Goal: Information Seeking & Learning: Learn about a topic

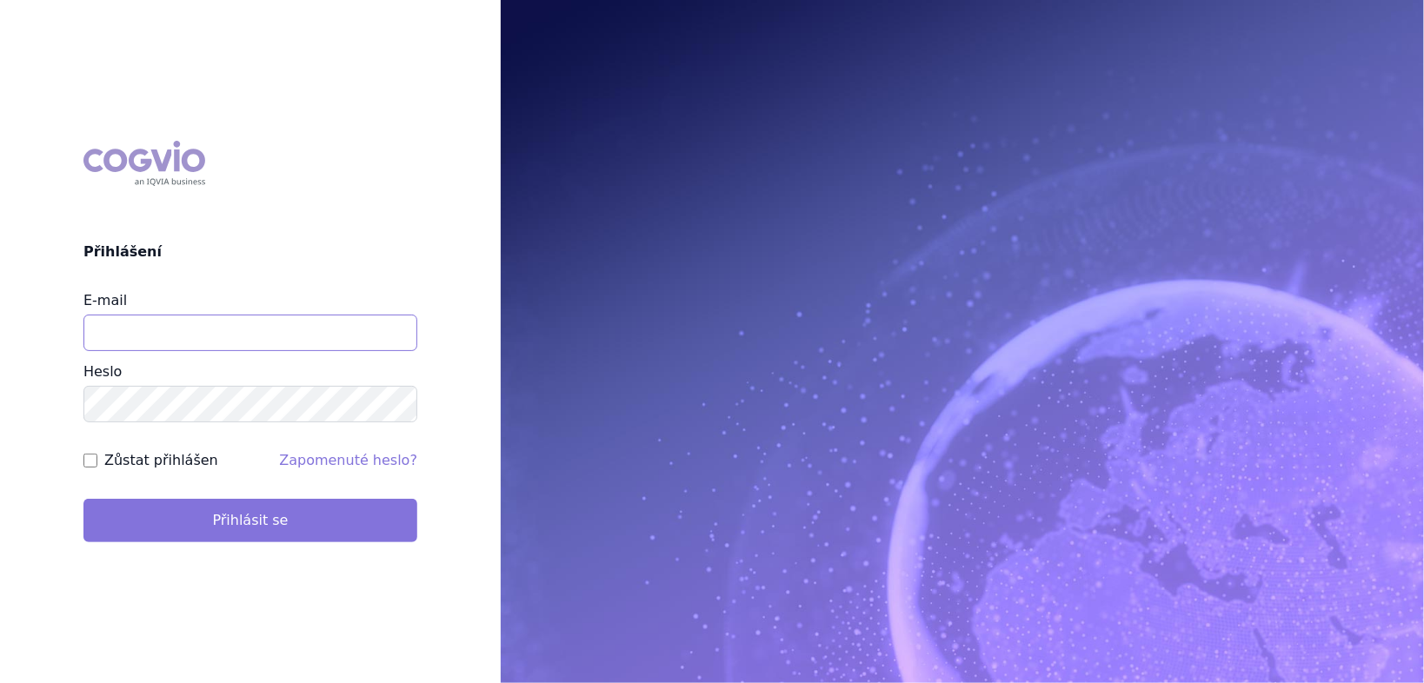
type input "jiri.janka@takeda.com"
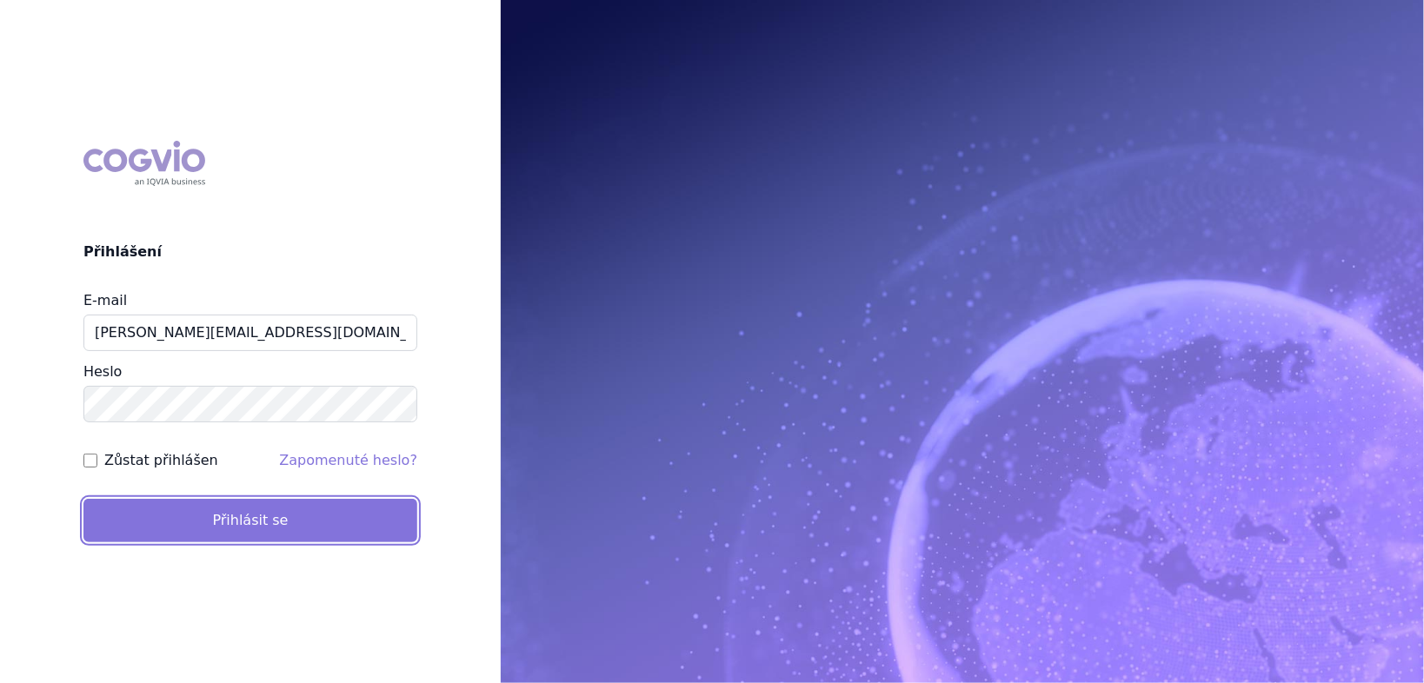
click at [230, 525] on button "Přihlásit se" at bounding box center [250, 520] width 334 height 43
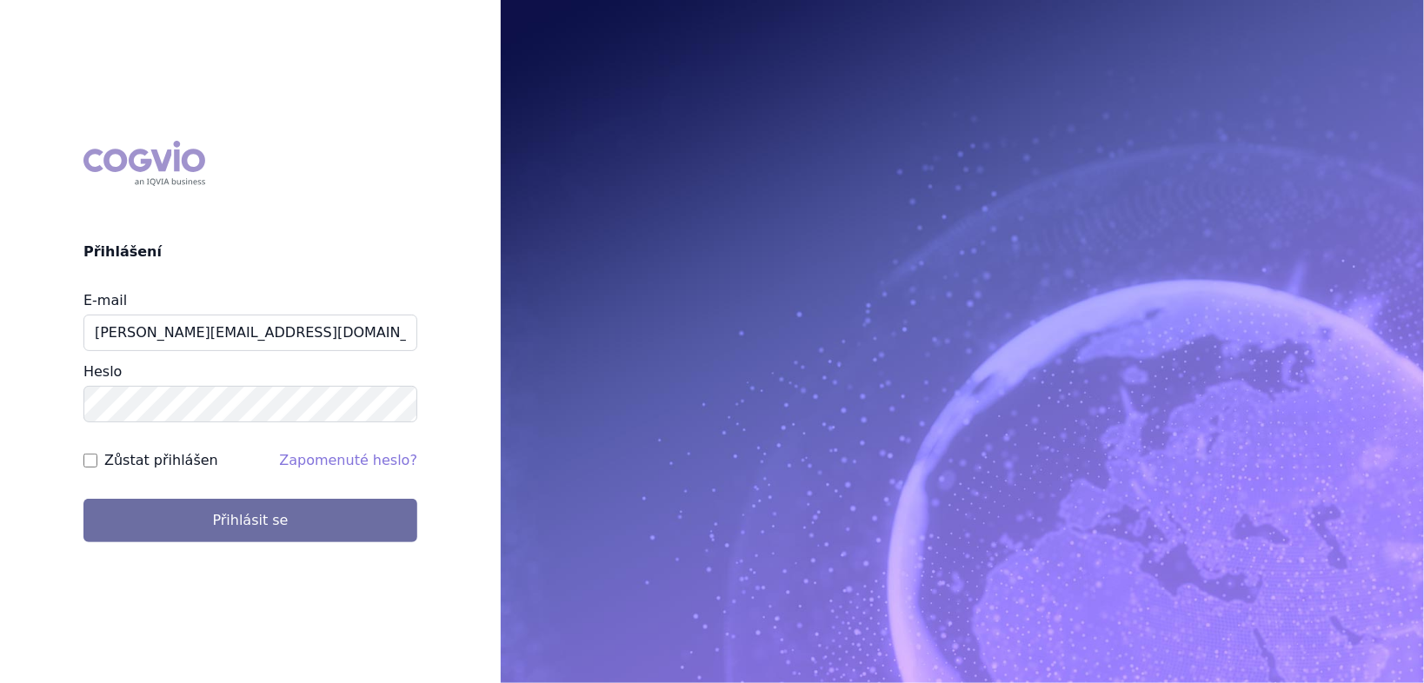
click at [100, 470] on form "E-mail jiri.janka@takeda.com Heslo Zůstat přihlášen Zapomenuté heslo? Přihlásit…" at bounding box center [250, 415] width 334 height 251
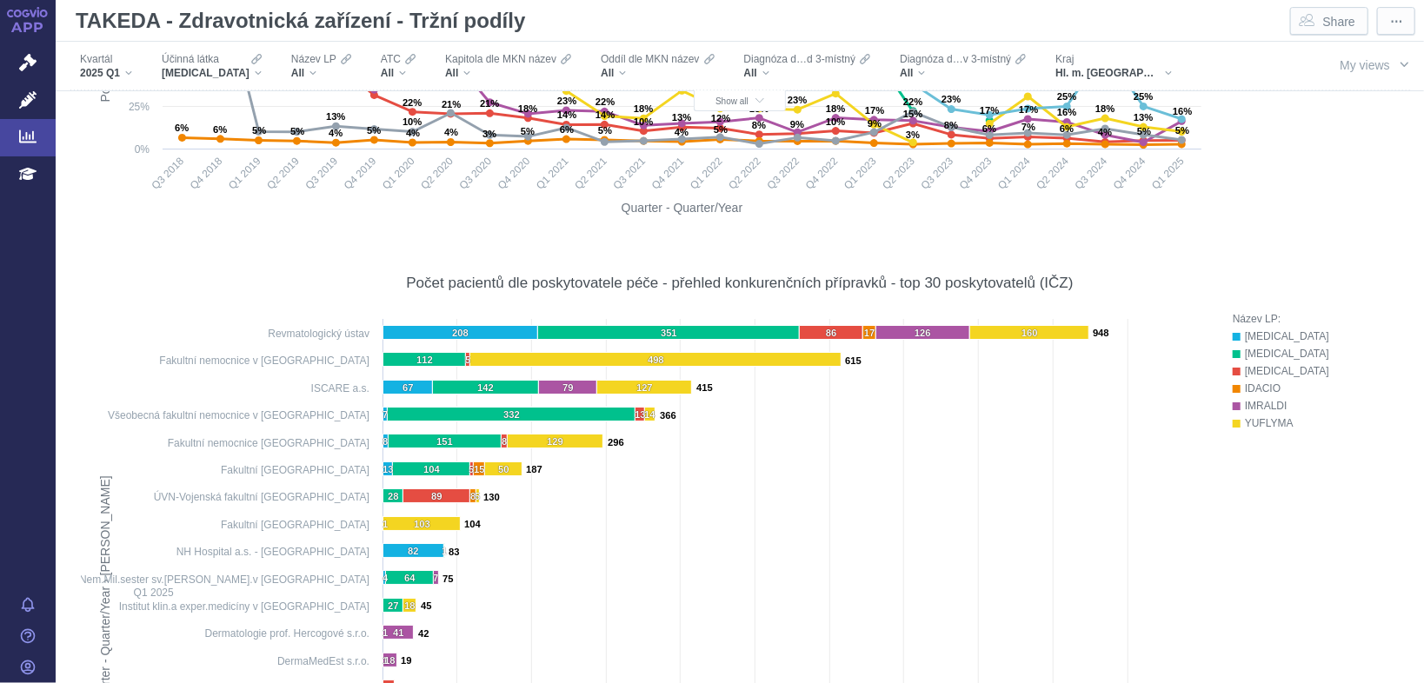
scroll to position [9957, 0]
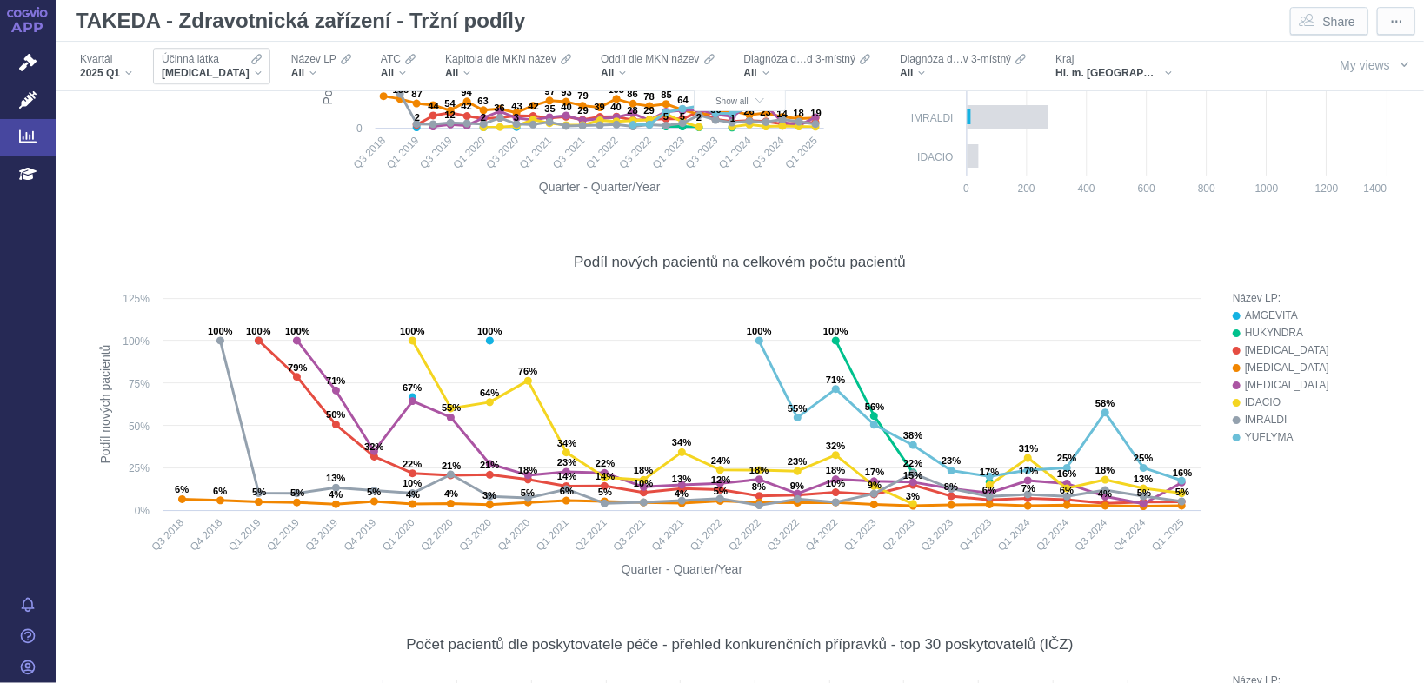
click at [245, 75] on div "[MEDICAL_DATA]" at bounding box center [212, 73] width 100 height 14
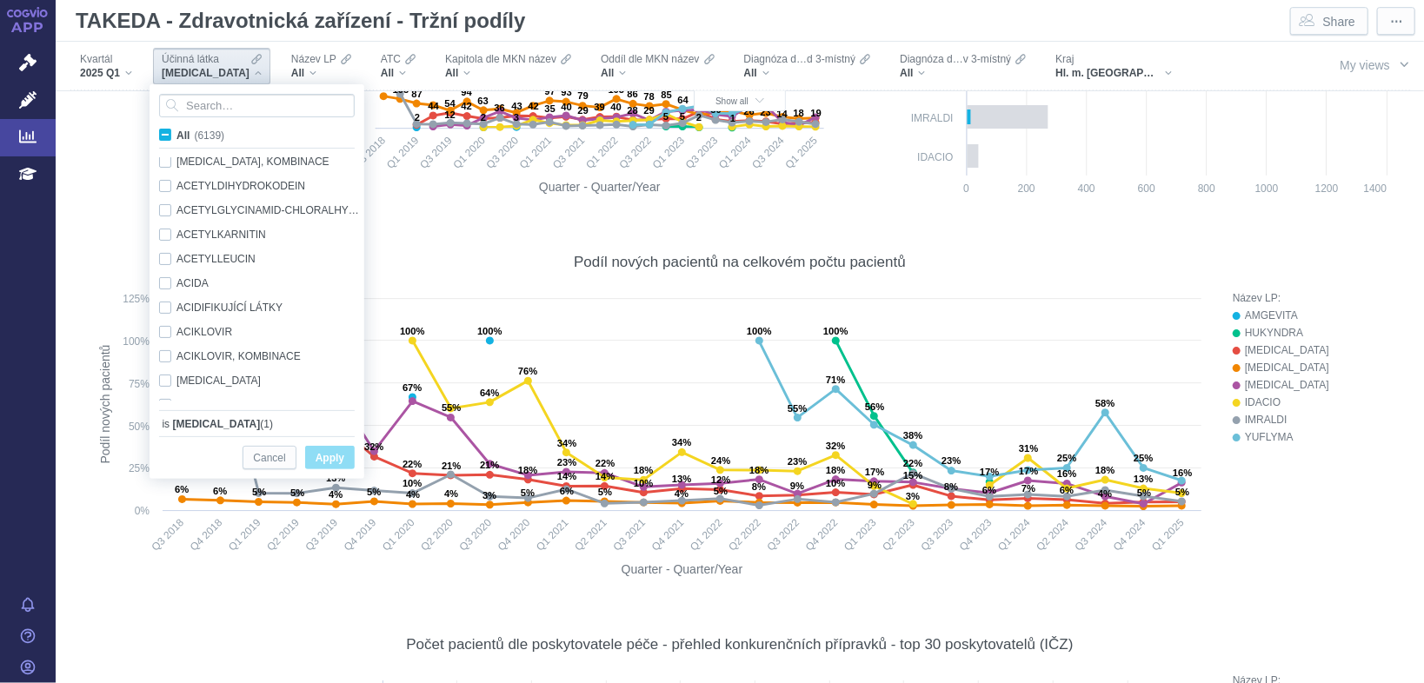
scroll to position [1143, 0]
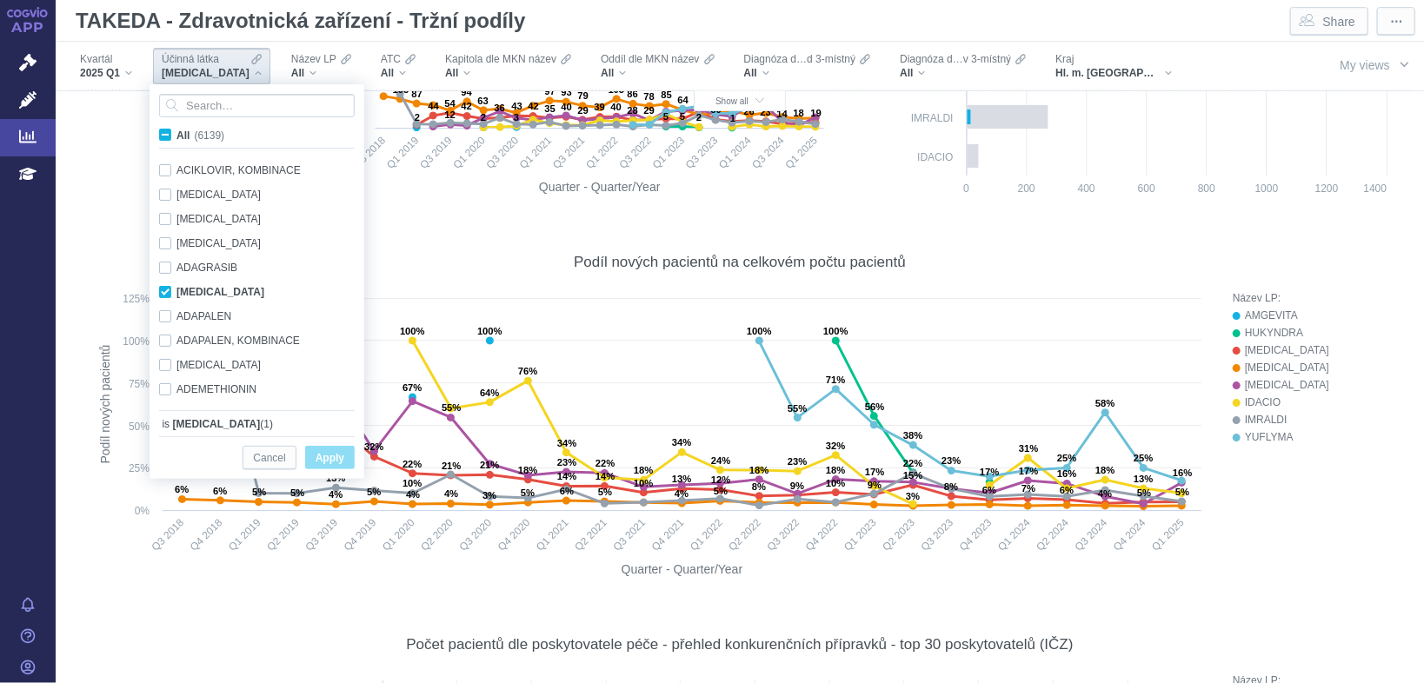
click at [245, 75] on div "[MEDICAL_DATA]" at bounding box center [212, 73] width 100 height 14
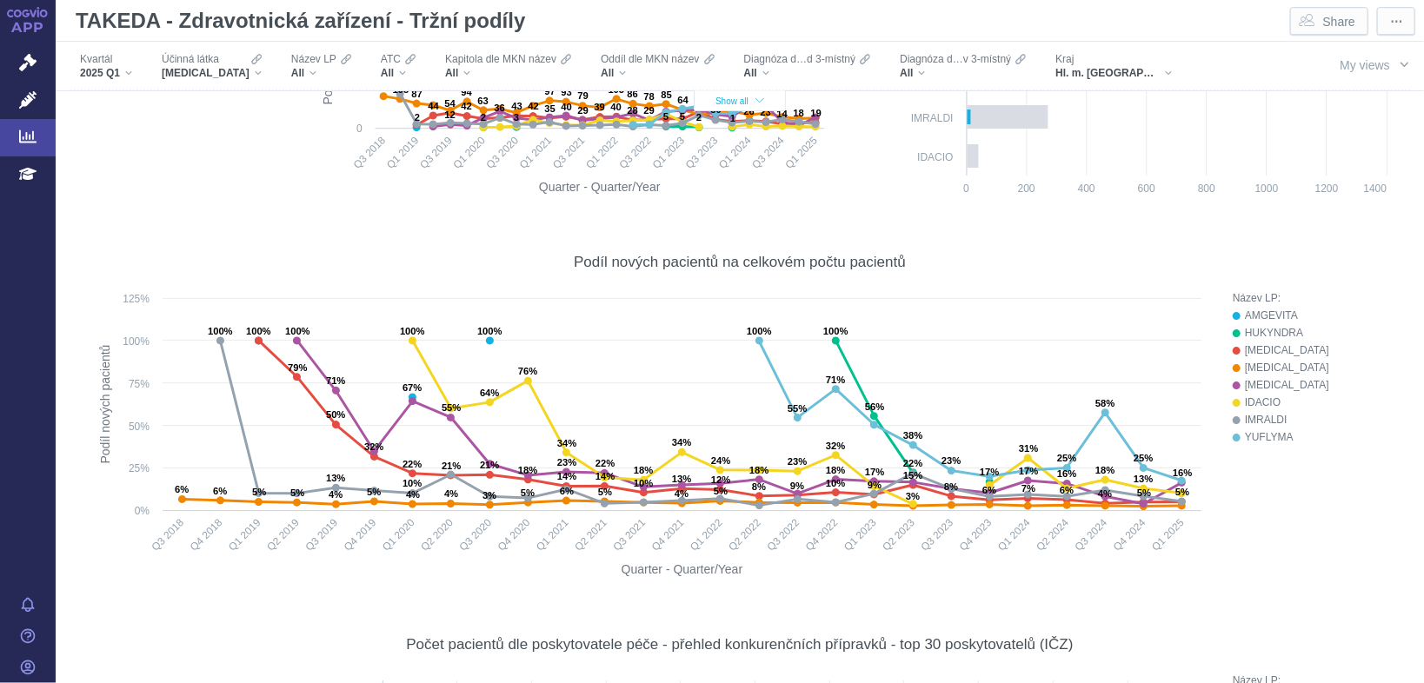
click at [756, 100] on icon "button" at bounding box center [760, 102] width 9 height 10
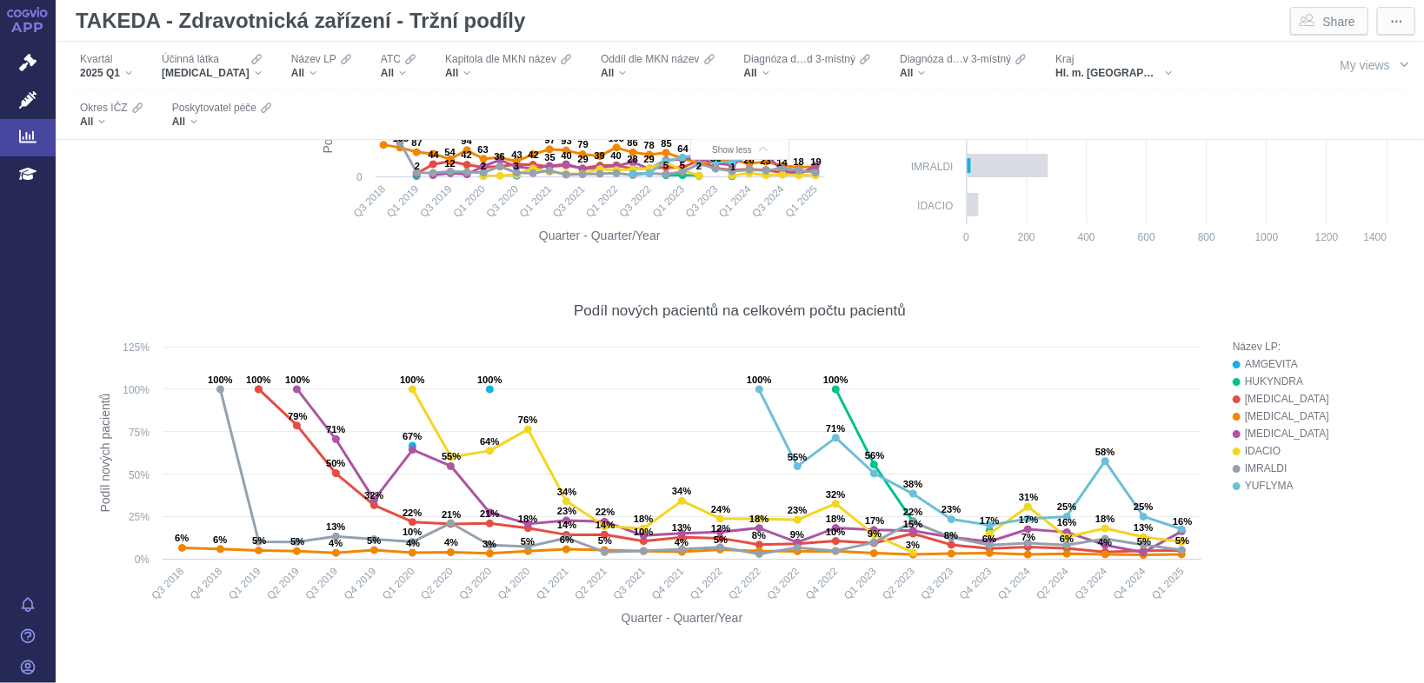
scroll to position [10006, 0]
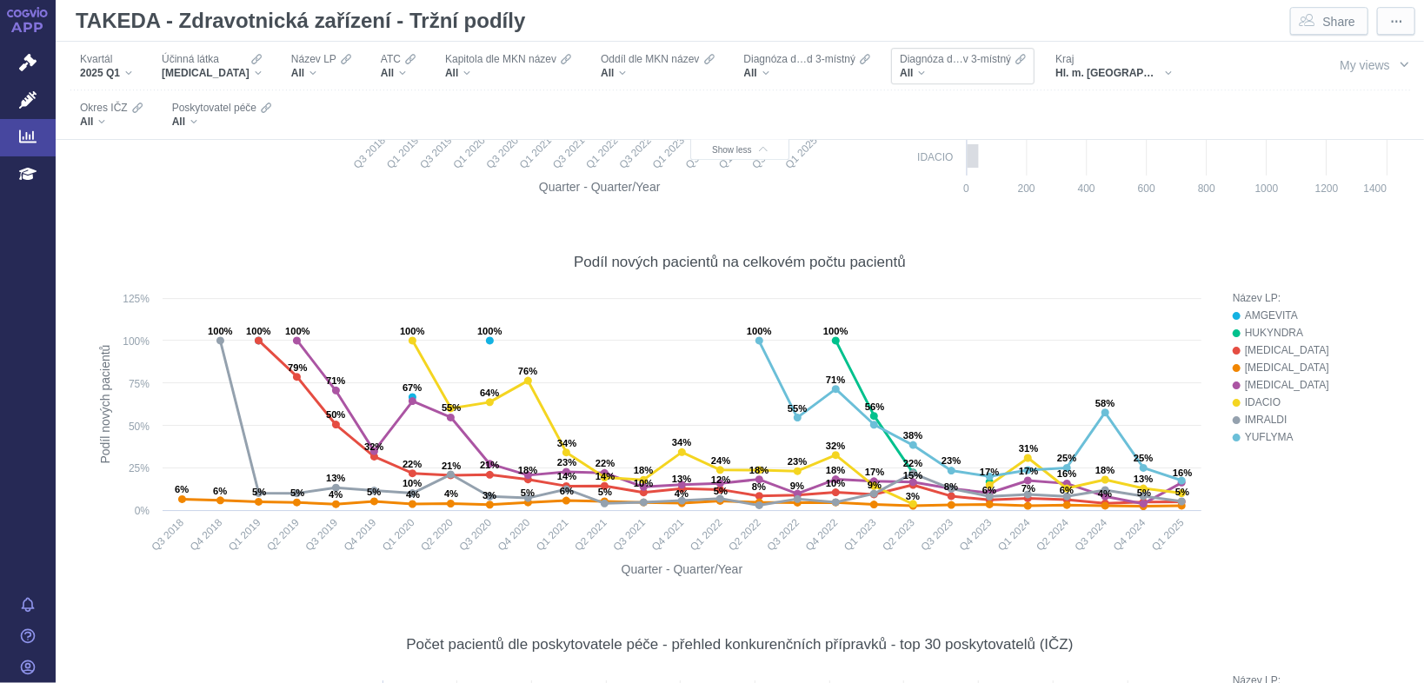
click at [909, 75] on div "All" at bounding box center [963, 73] width 126 height 14
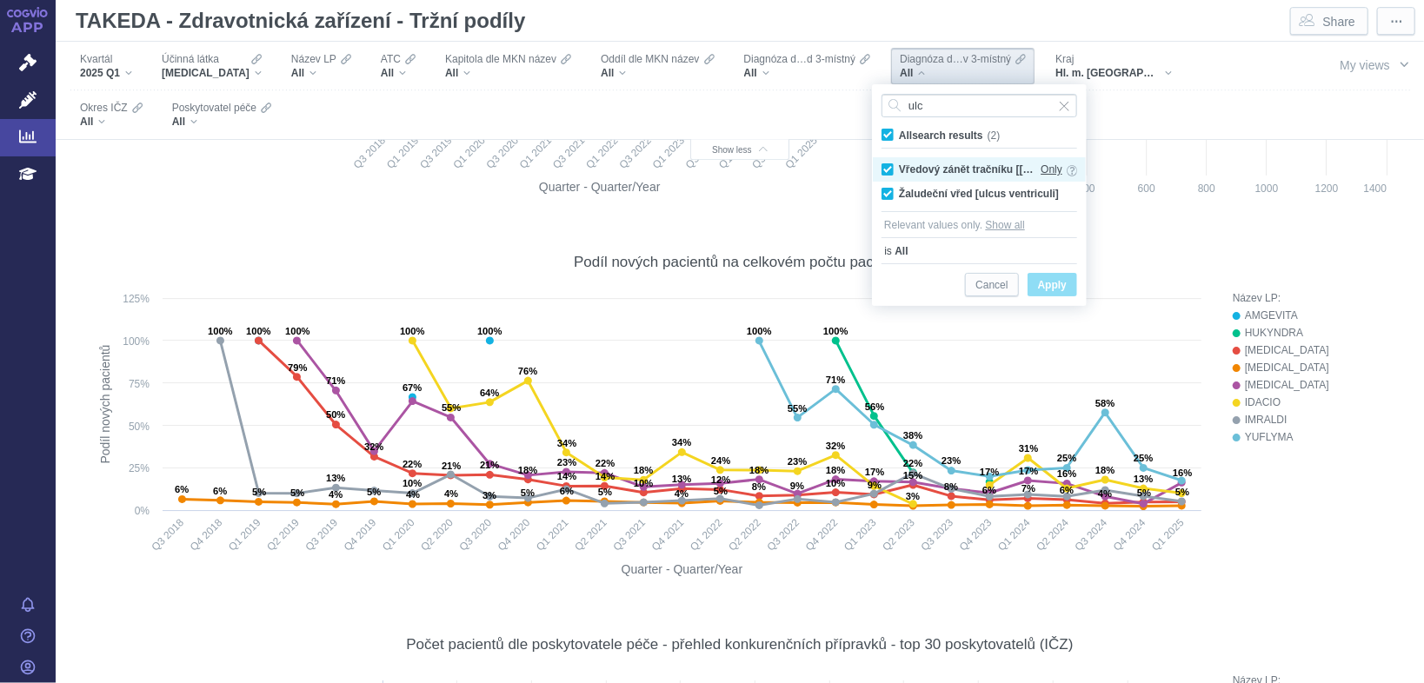
type input "ulc"
click at [1049, 169] on span "Only" at bounding box center [1052, 169] width 22 height 19
checkbox input "false"
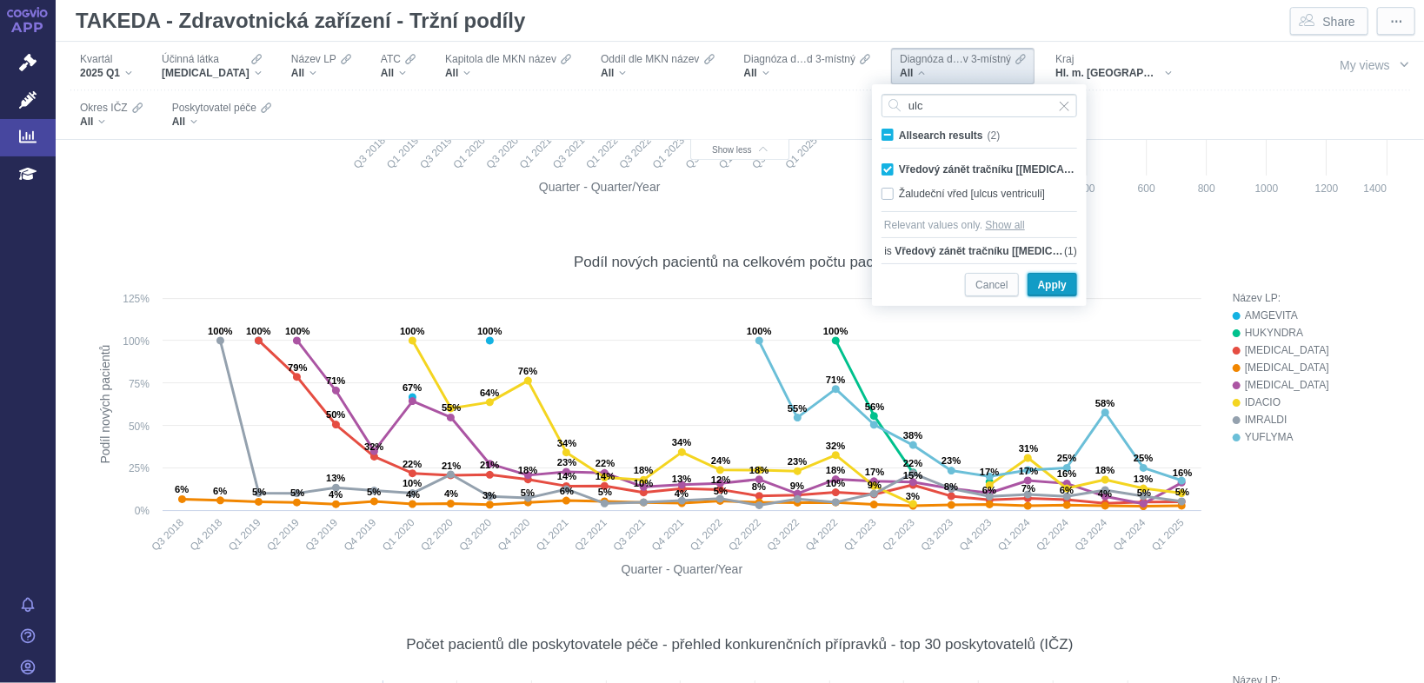
click at [1046, 289] on span "Apply" at bounding box center [1052, 286] width 29 height 22
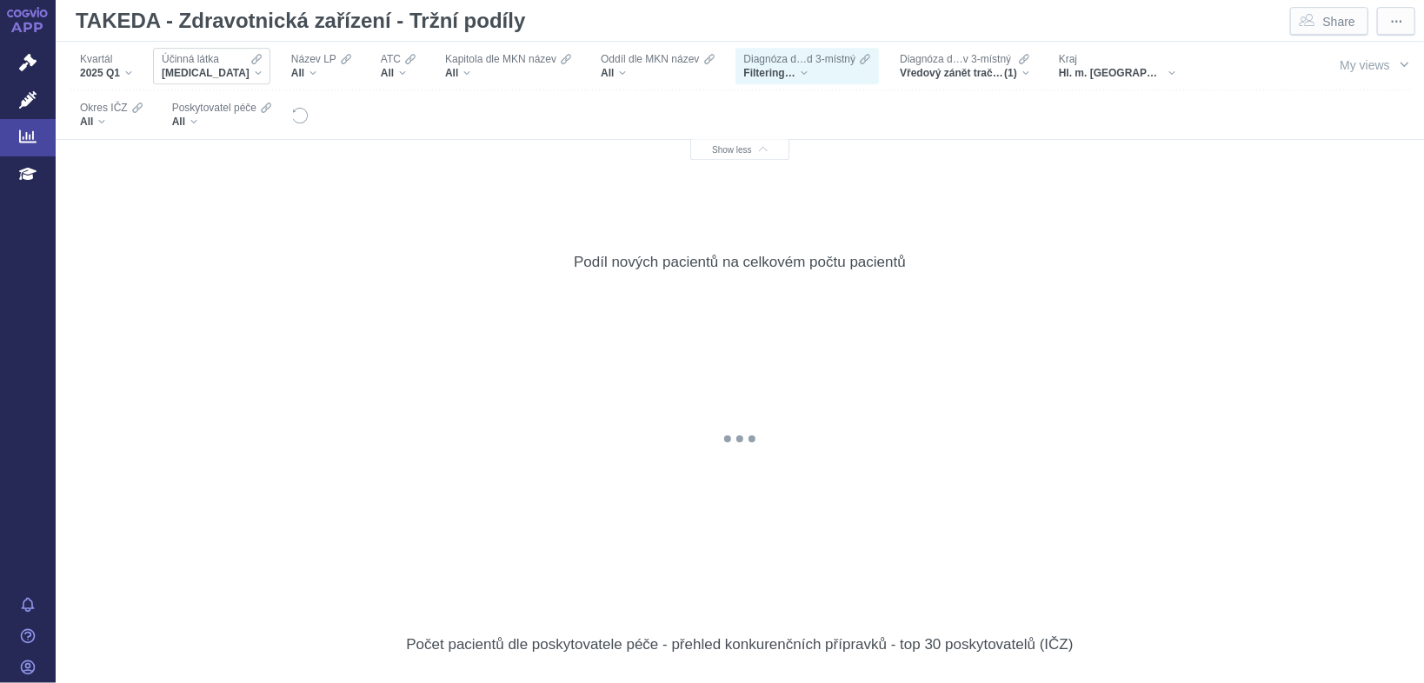
click at [242, 70] on div "[MEDICAL_DATA]" at bounding box center [212, 73] width 100 height 14
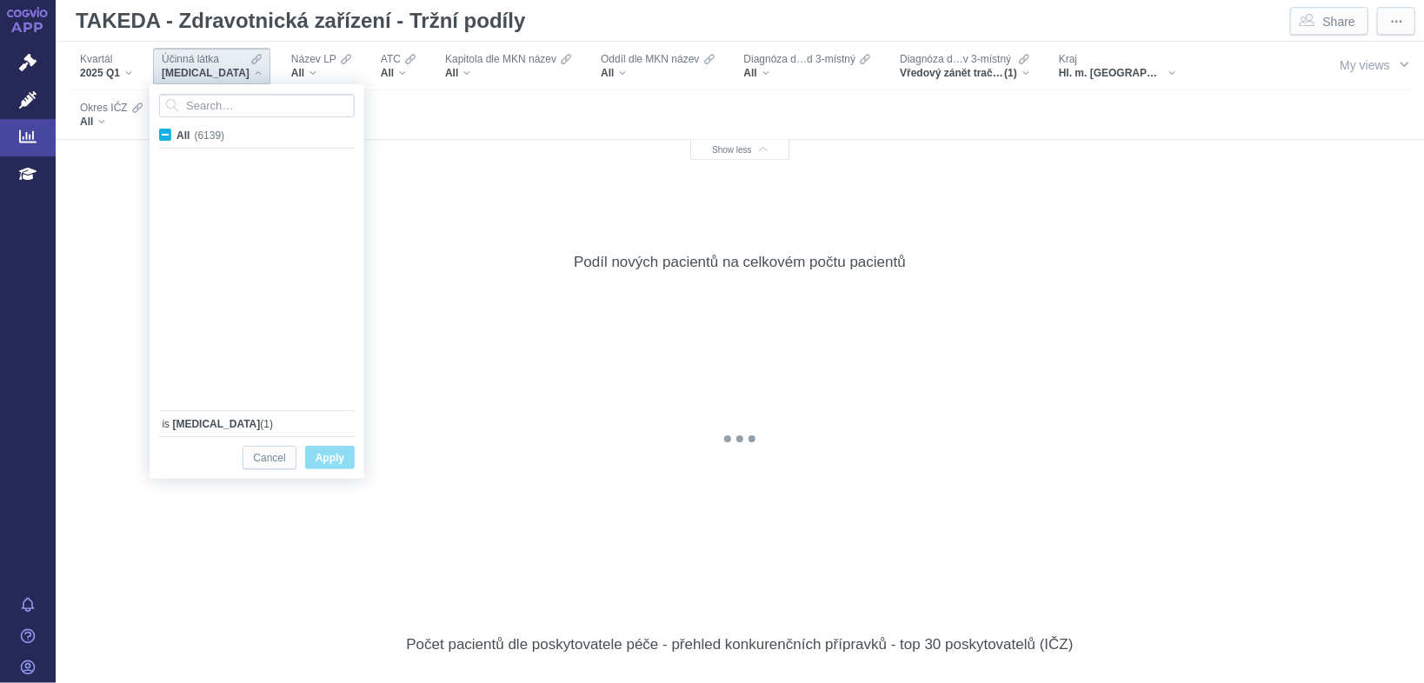
click at [165, 140] on label "All (6139)" at bounding box center [195, 134] width 77 height 17
click at [176, 137] on input "All (6139)" at bounding box center [181, 131] width 11 height 11
checkbox input "true"
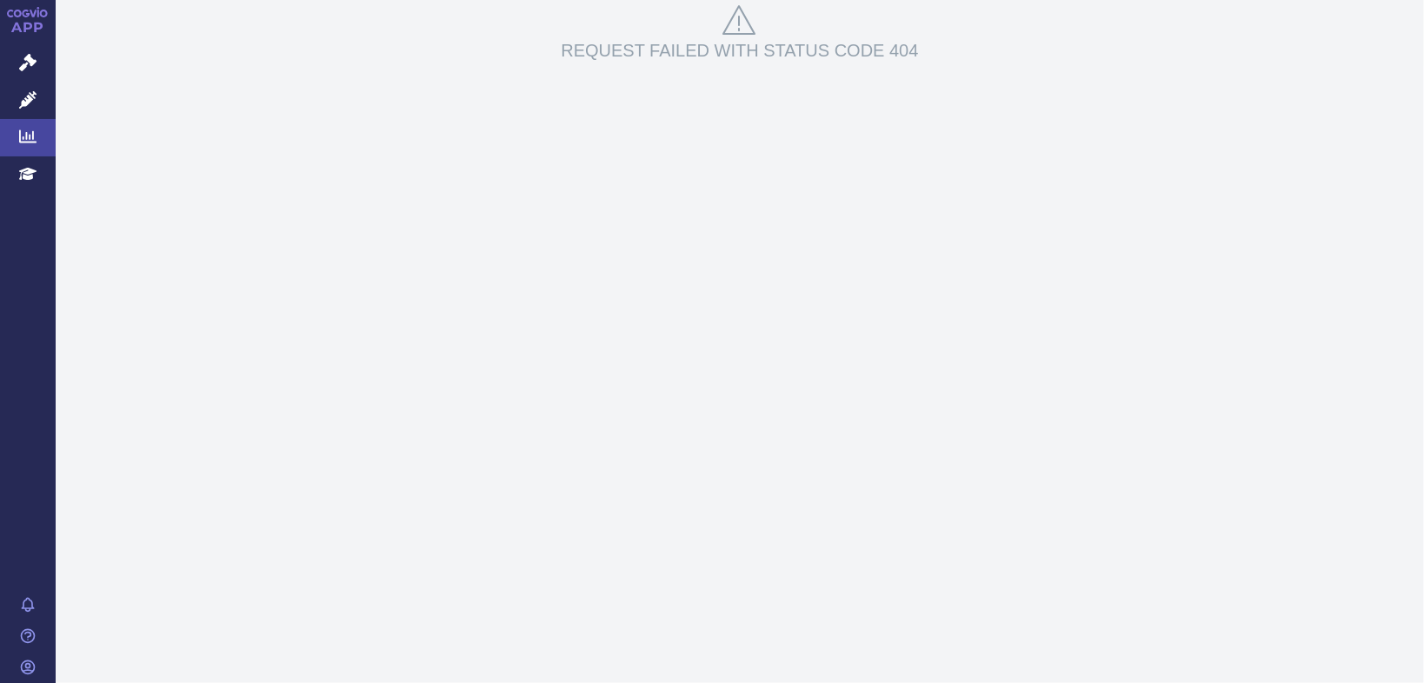
click at [1211, 417] on div "Request failed with status code 404" at bounding box center [740, 341] width 1369 height 683
